Goal: Task Accomplishment & Management: Use online tool/utility

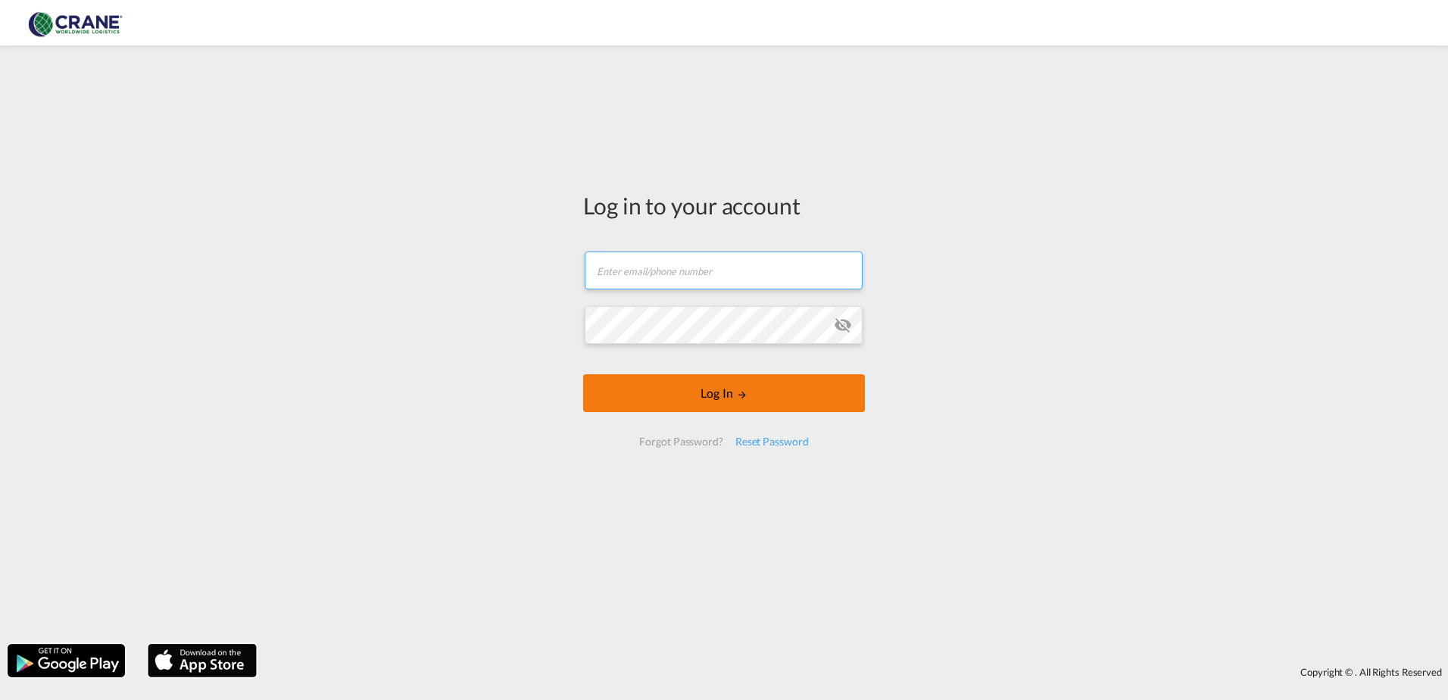
type input "[PERSON_NAME][EMAIL_ADDRESS][DOMAIN_NAME]"
click at [731, 379] on button "Log In" at bounding box center [724, 393] width 282 height 38
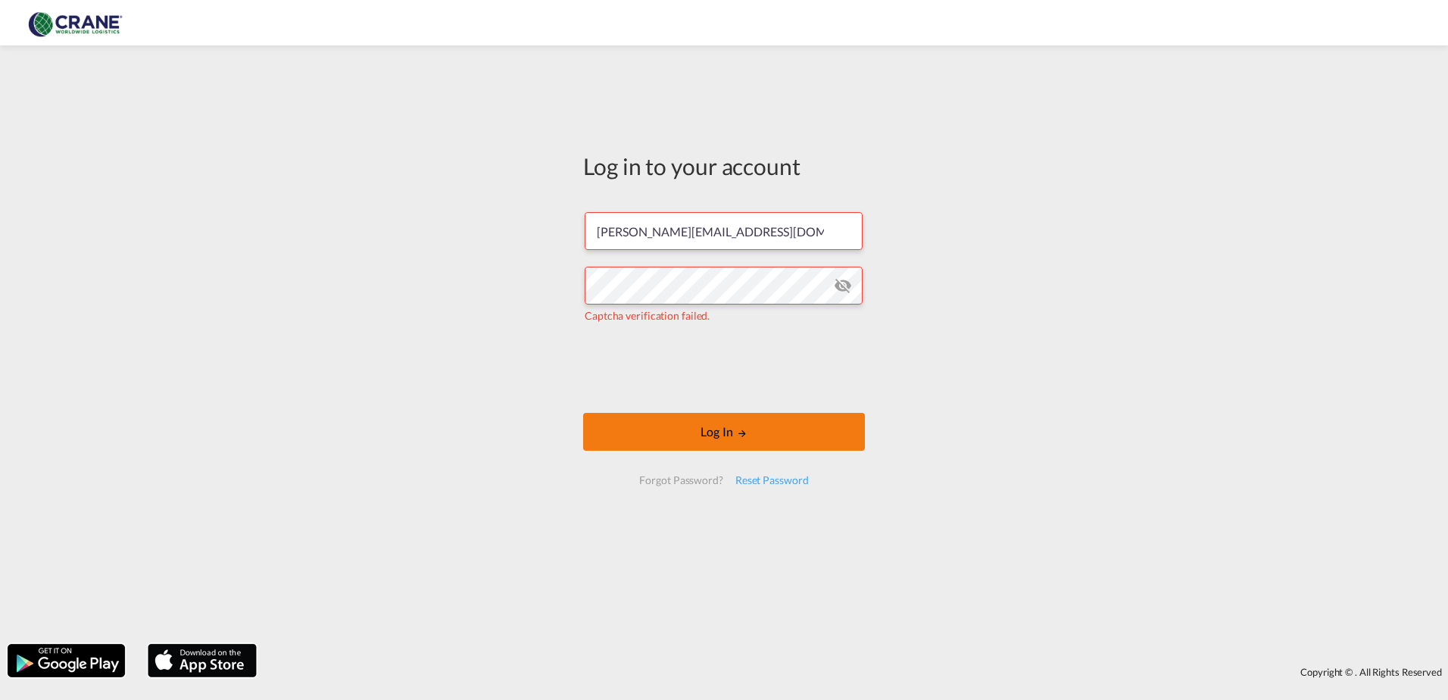
click at [691, 429] on button "Log In" at bounding box center [724, 432] width 282 height 38
click at [708, 433] on button "Log In" at bounding box center [724, 432] width 282 height 38
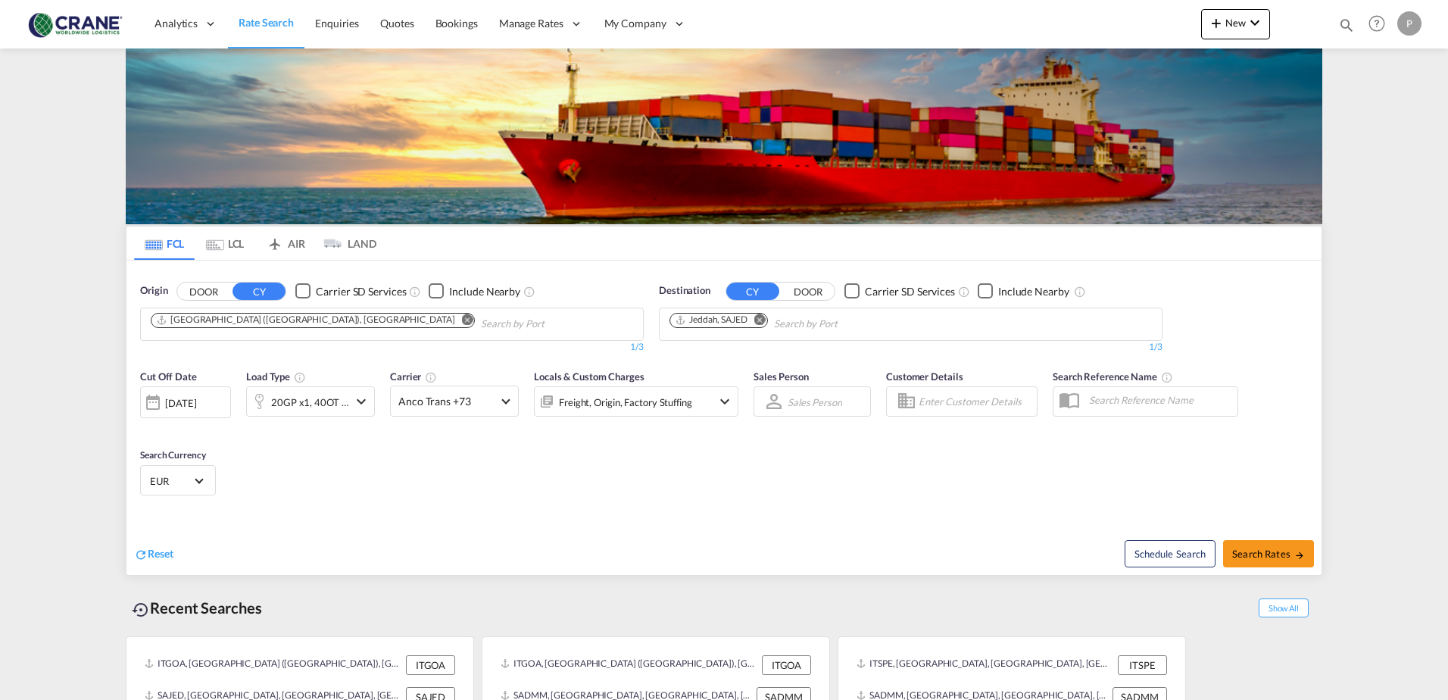
click at [198, 289] on button "DOOR" at bounding box center [203, 290] width 53 height 17
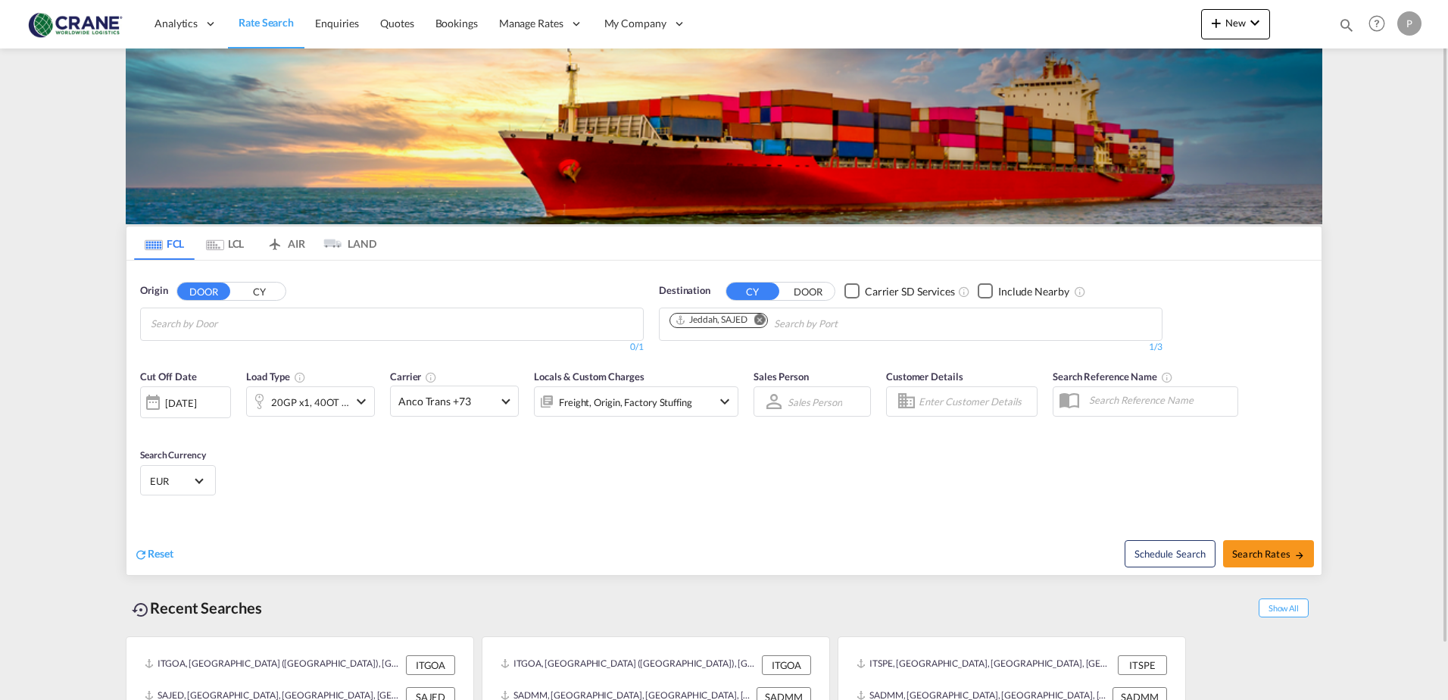
click at [201, 305] on div "Origin DOOR CY 0/3 0/ 0/1" at bounding box center [392, 318] width 504 height 70
click at [193, 317] on body "Analytics Reports Dashboard Rate Search Enquiries Quotes Bookings" at bounding box center [724, 350] width 1448 height 700
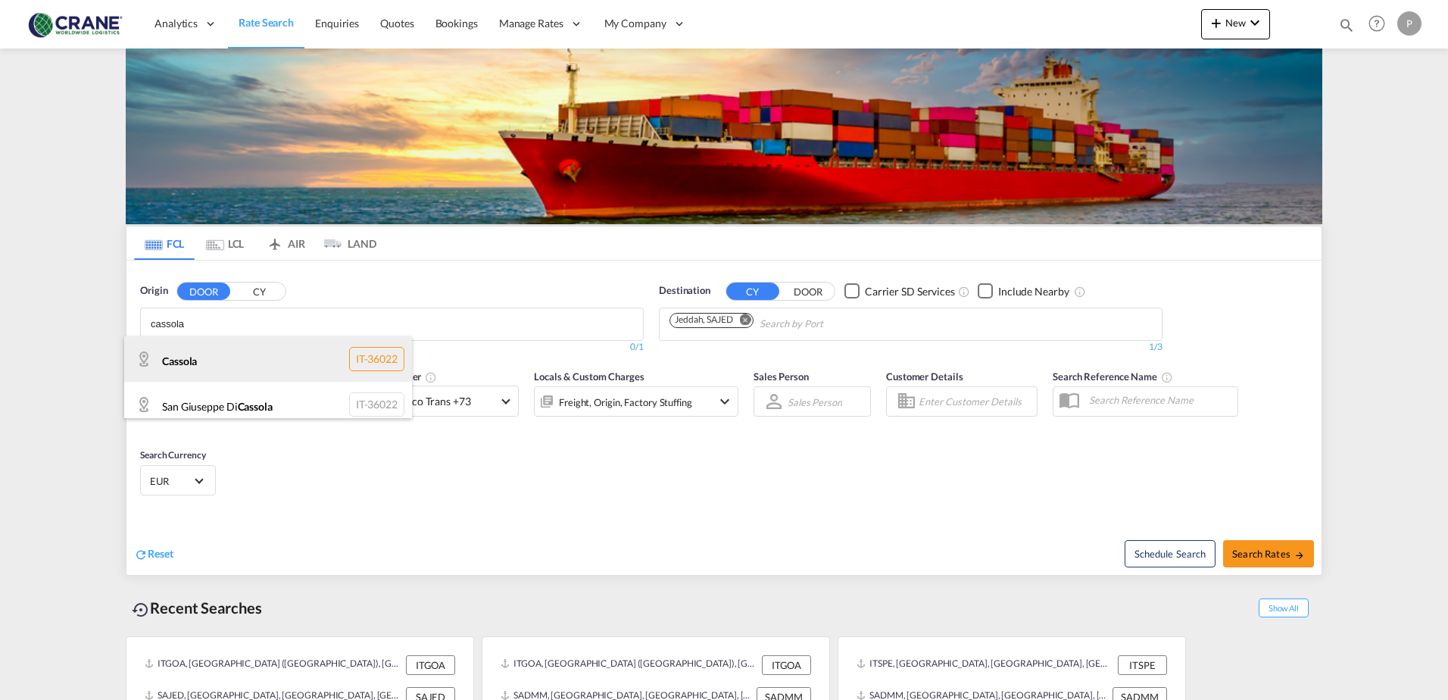
scroll to position [9, 0]
type input "cassola"
click at [358, 337] on div "Cassola IT-36022" at bounding box center [268, 349] width 288 height 45
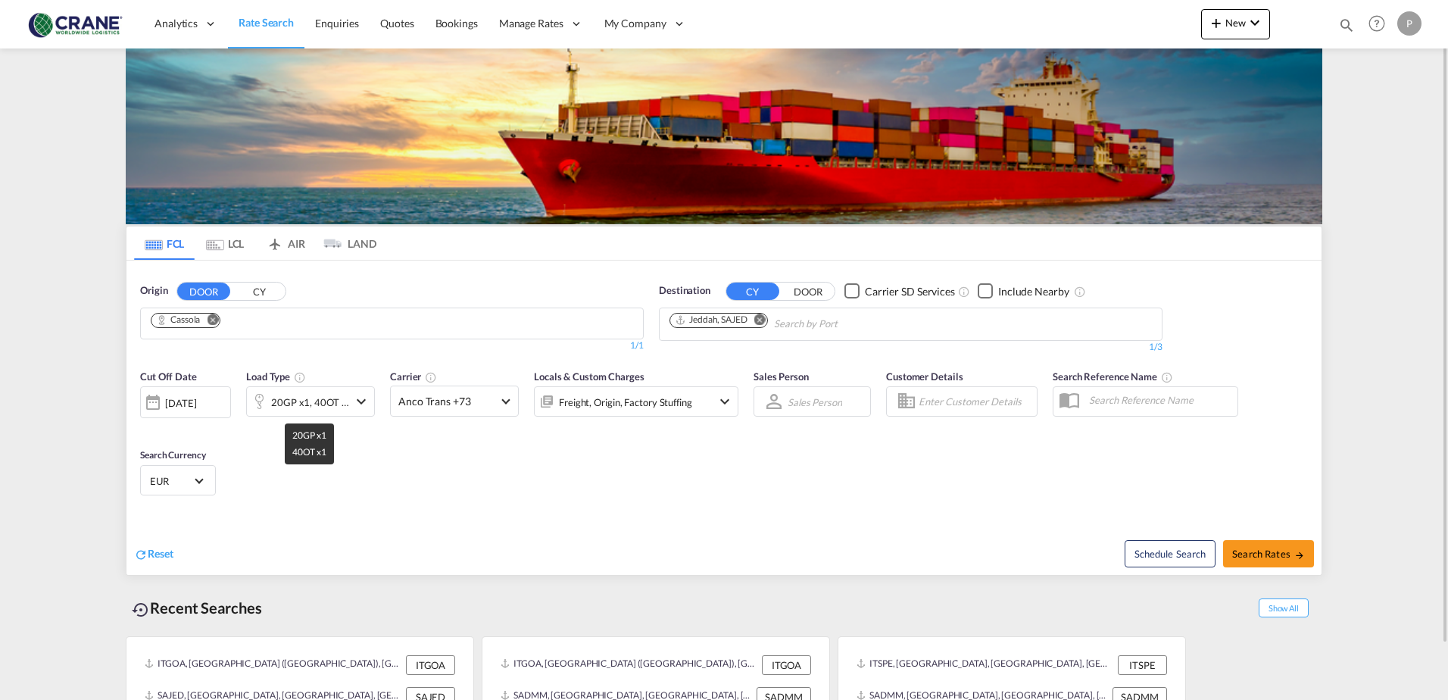
click at [311, 410] on div "20GP x1, 40OT x1" at bounding box center [309, 402] width 77 height 21
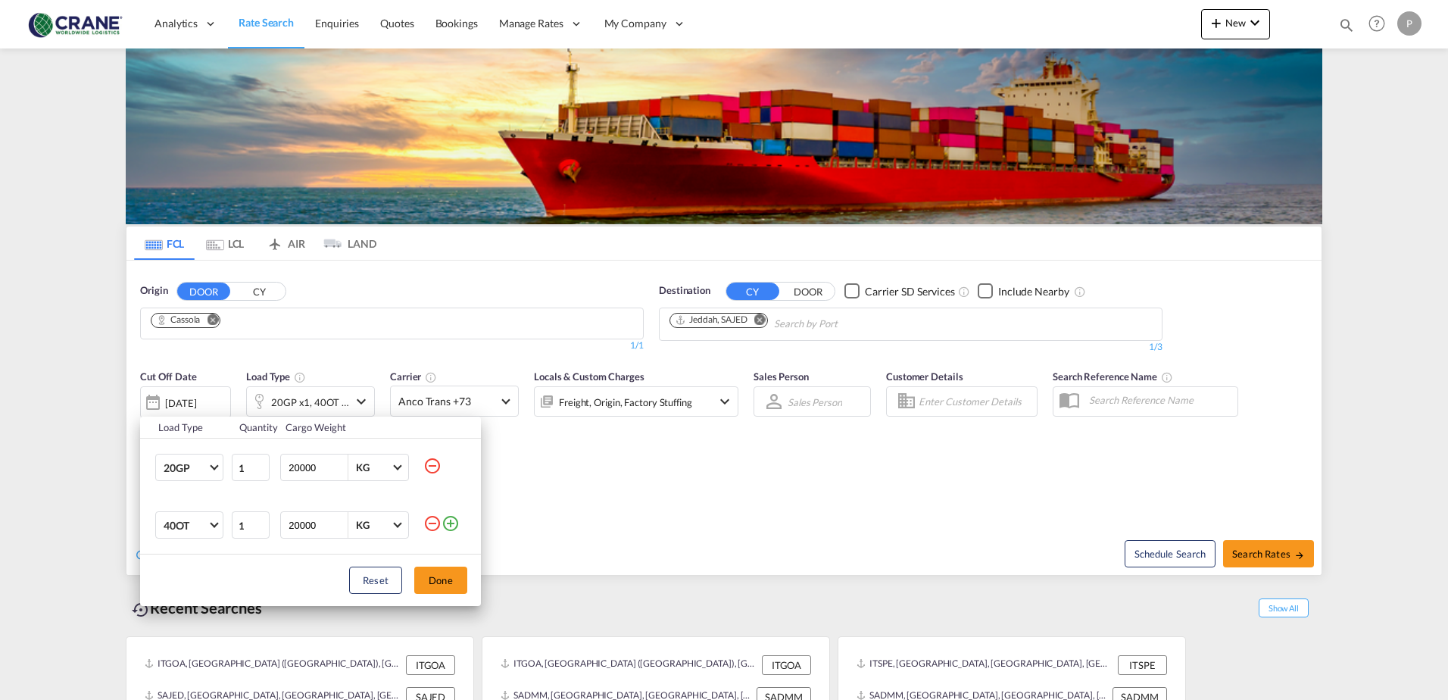
click at [435, 526] on md-icon "icon-minus-circle-outline" at bounding box center [432, 523] width 18 height 18
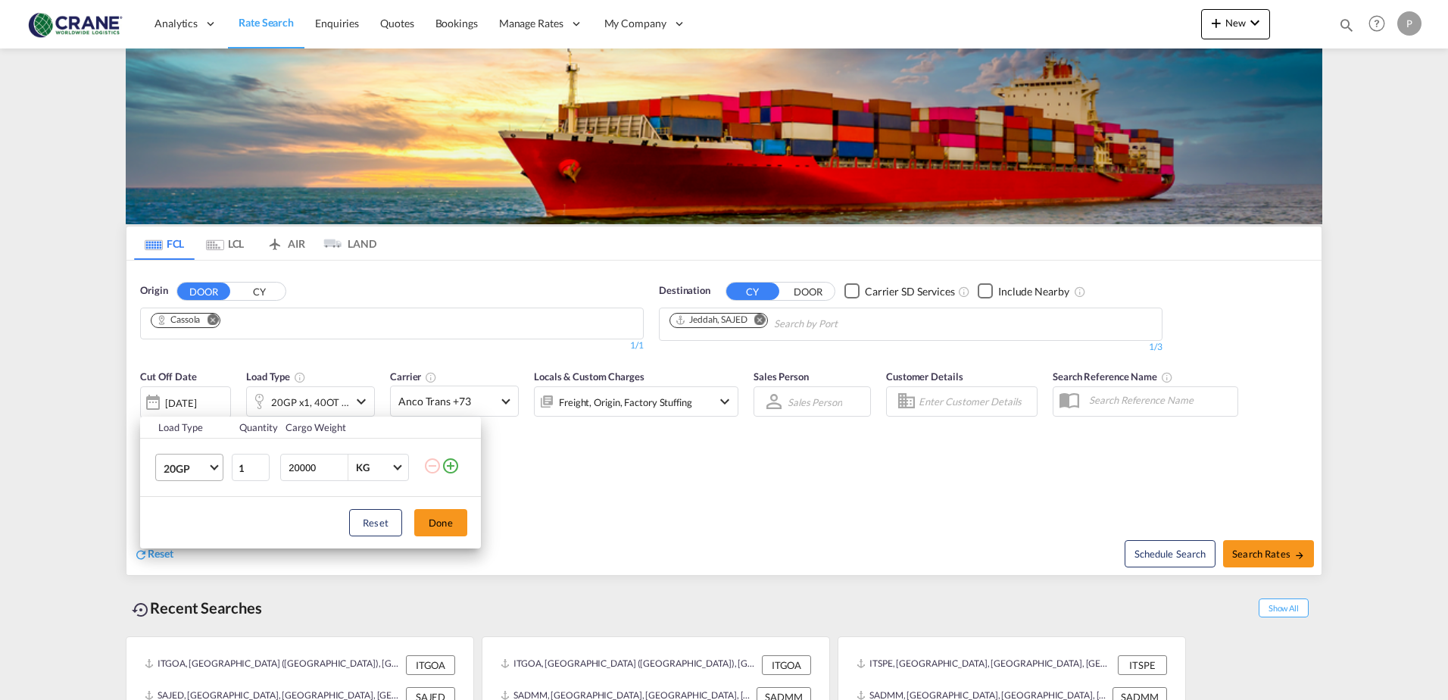
click at [209, 475] on md-select-value "20GP" at bounding box center [192, 467] width 61 height 26
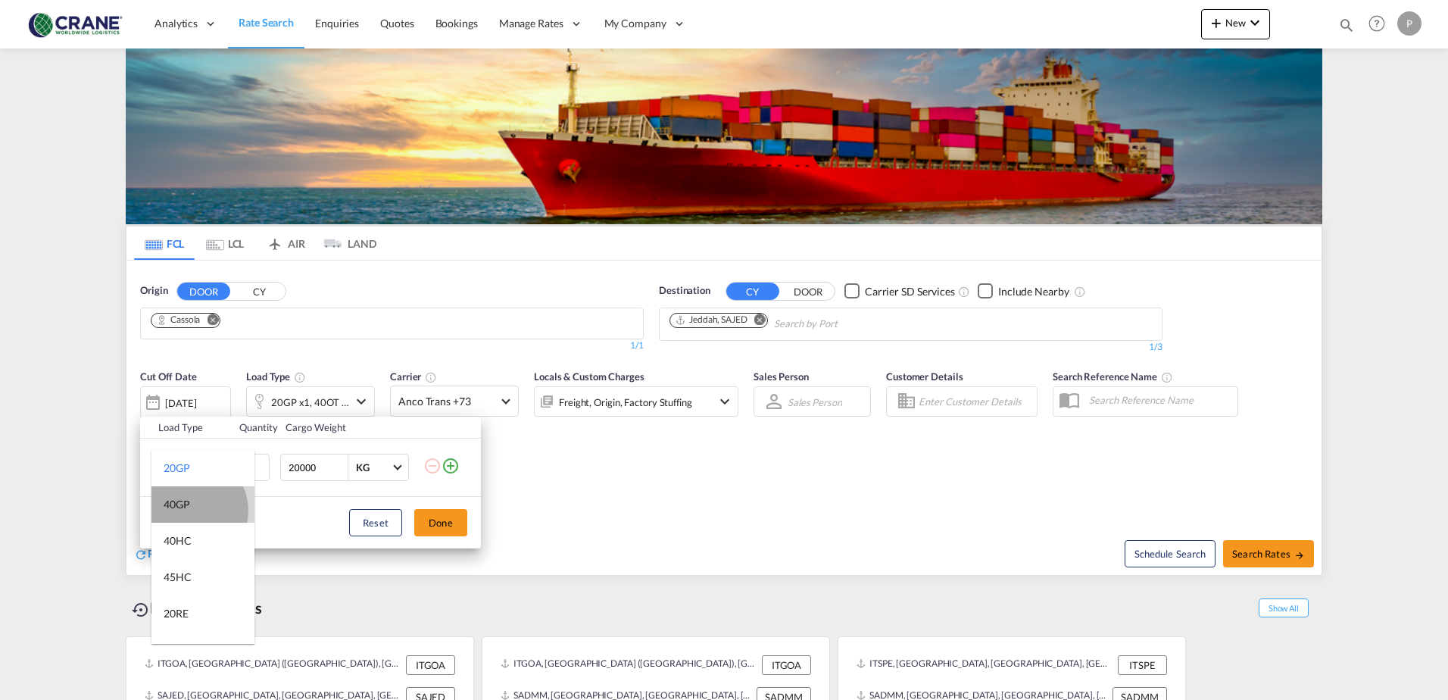
click at [191, 510] on md-option "40GP" at bounding box center [202, 504] width 103 height 36
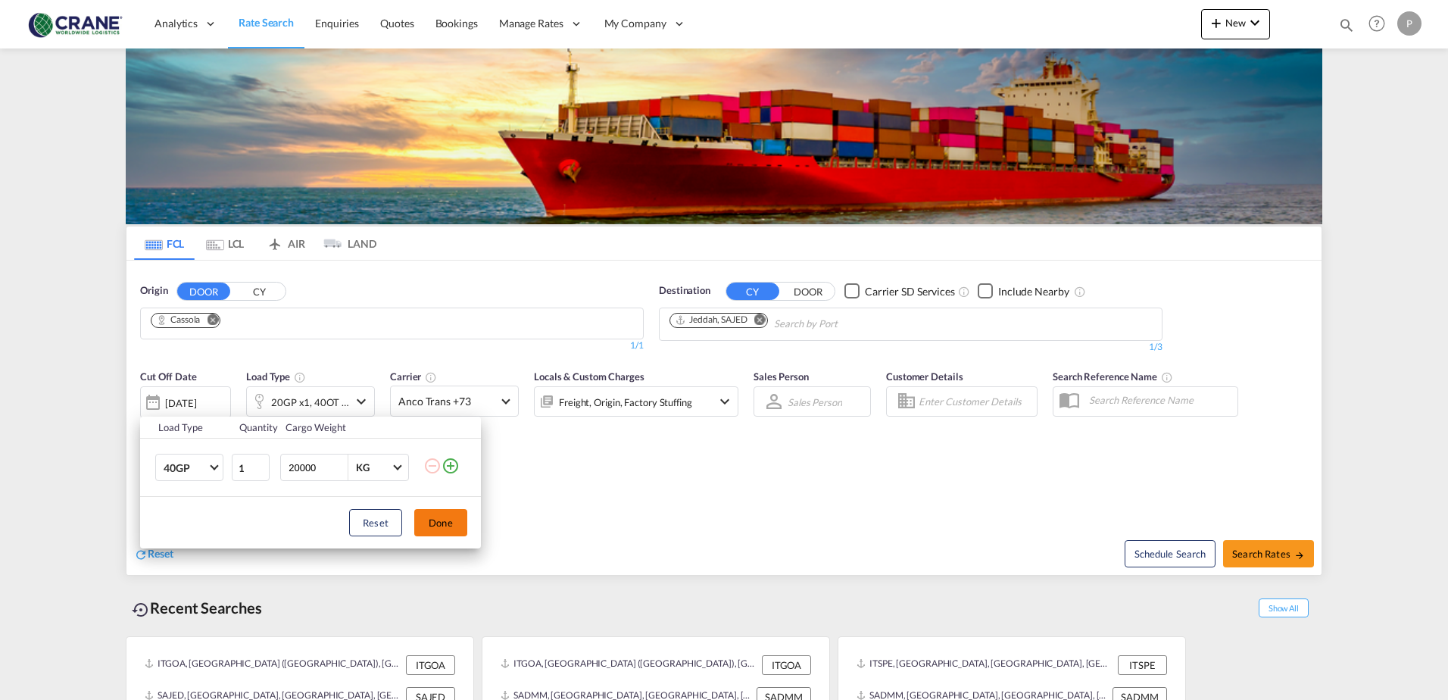
click at [439, 517] on button "Done" at bounding box center [440, 522] width 53 height 27
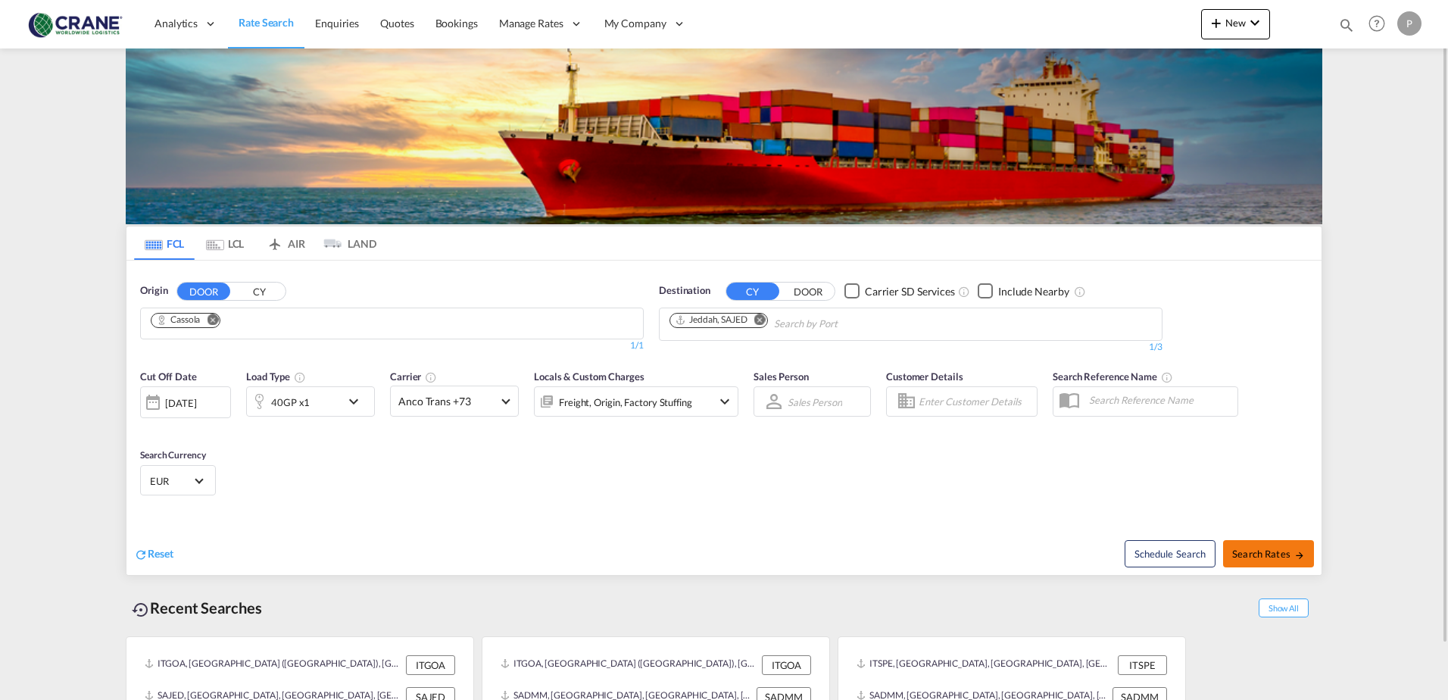
click at [1245, 558] on span "Search Rates" at bounding box center [1268, 554] width 73 height 12
type input "Cassola to SAJED / [DATE]"
